Goal: Find specific page/section: Find specific page/section

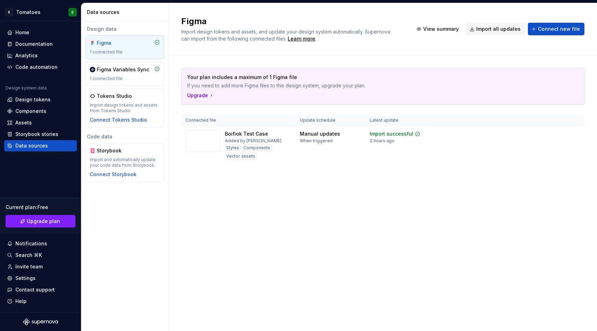
click at [25, 145] on div "Data sources" at bounding box center [31, 145] width 32 height 7
click at [27, 109] on div "Components" at bounding box center [30, 111] width 31 height 7
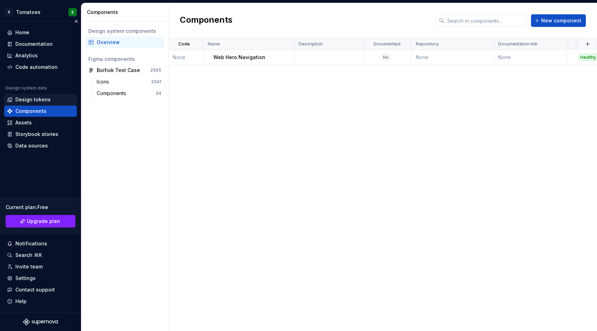
click at [42, 98] on div "Design tokens" at bounding box center [32, 99] width 35 height 7
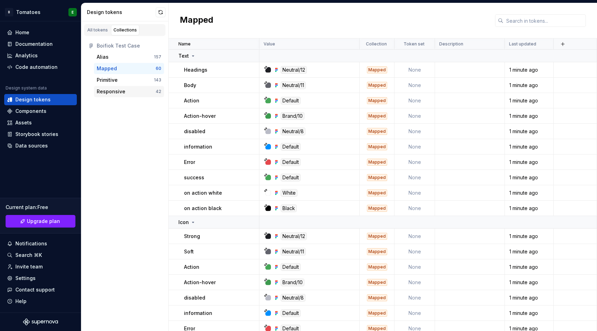
click at [104, 94] on div "Responsive" at bounding box center [111, 91] width 29 height 7
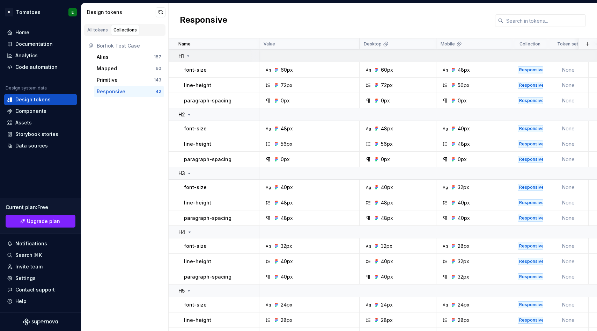
click at [189, 55] on icon at bounding box center [188, 56] width 6 height 6
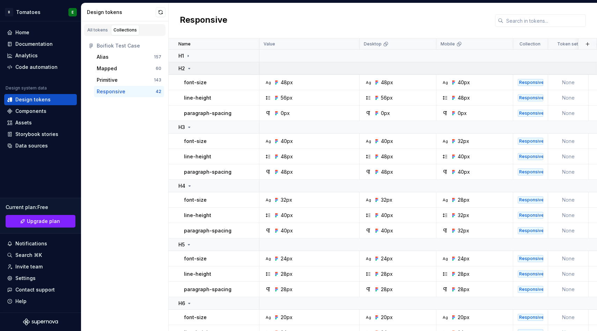
click at [189, 68] on icon at bounding box center [190, 68] width 2 height 1
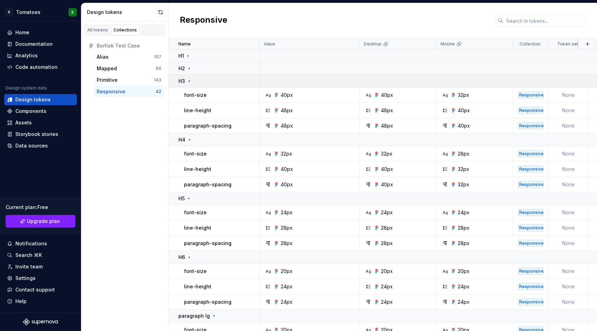
click at [189, 82] on icon at bounding box center [189, 81] width 6 height 6
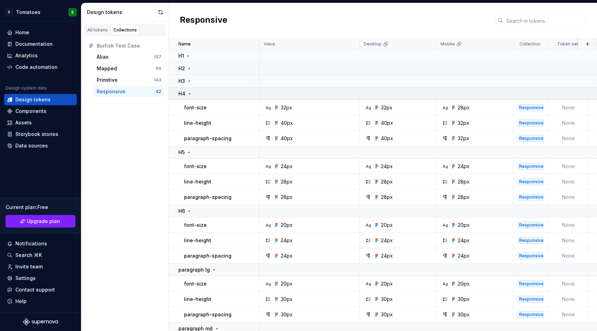
click at [190, 93] on icon at bounding box center [190, 94] width 6 height 6
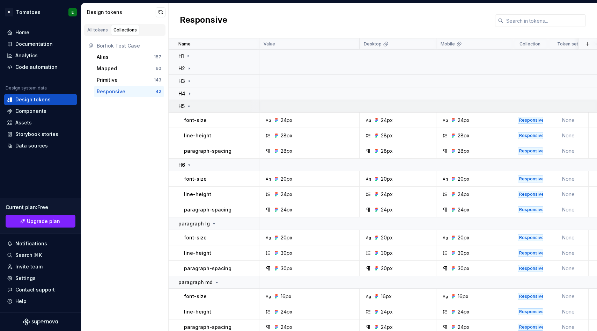
click at [188, 106] on icon at bounding box center [189, 106] width 6 height 6
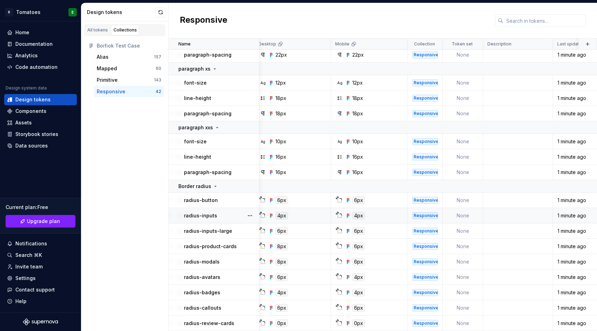
scroll to position [285, 104]
click at [95, 30] on div "All tokens" at bounding box center [97, 30] width 21 height 6
